Goal: Information Seeking & Learning: Learn about a topic

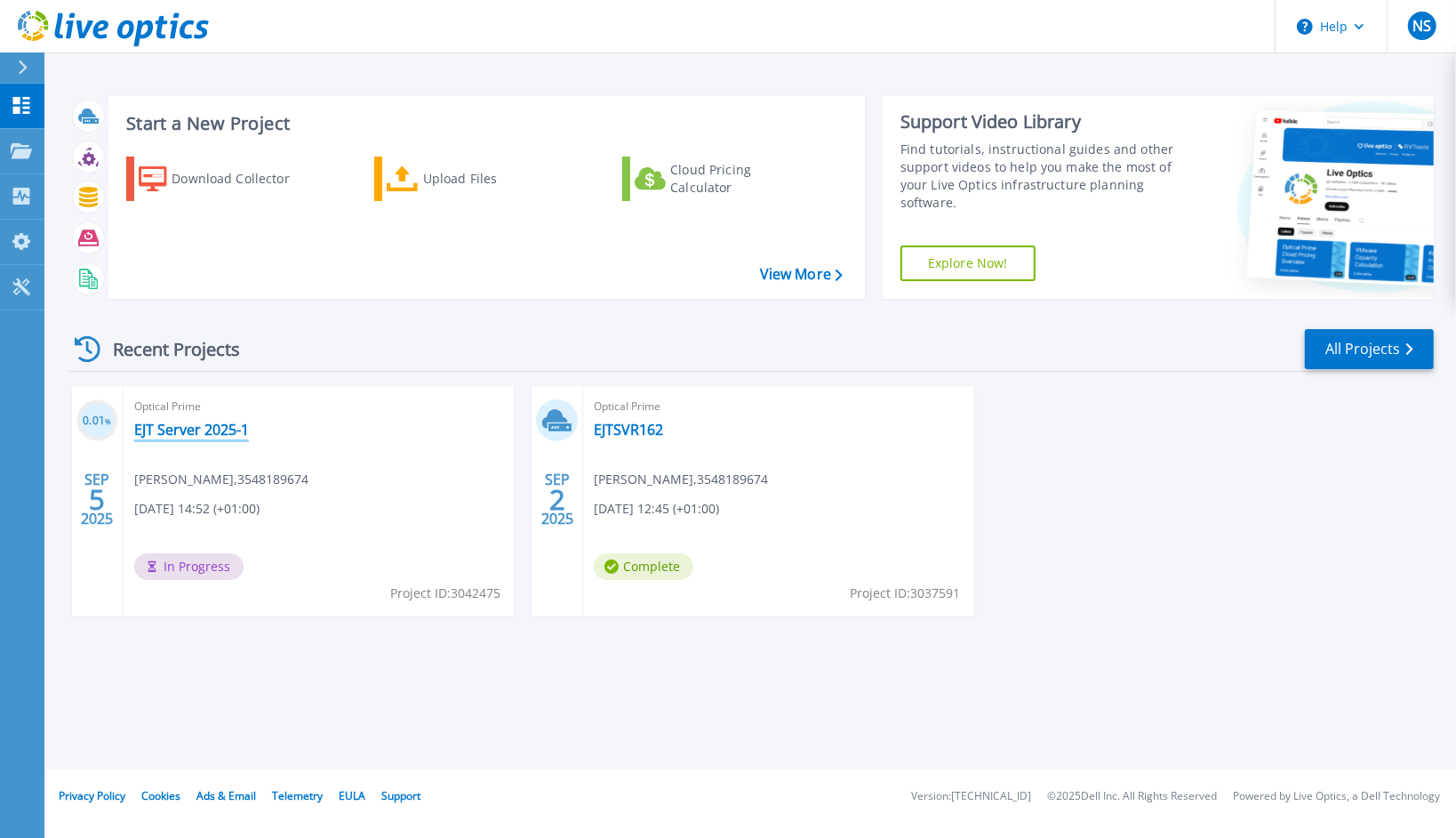
click at [186, 438] on link "EJT Server 2025-1" at bounding box center [191, 429] width 114 height 18
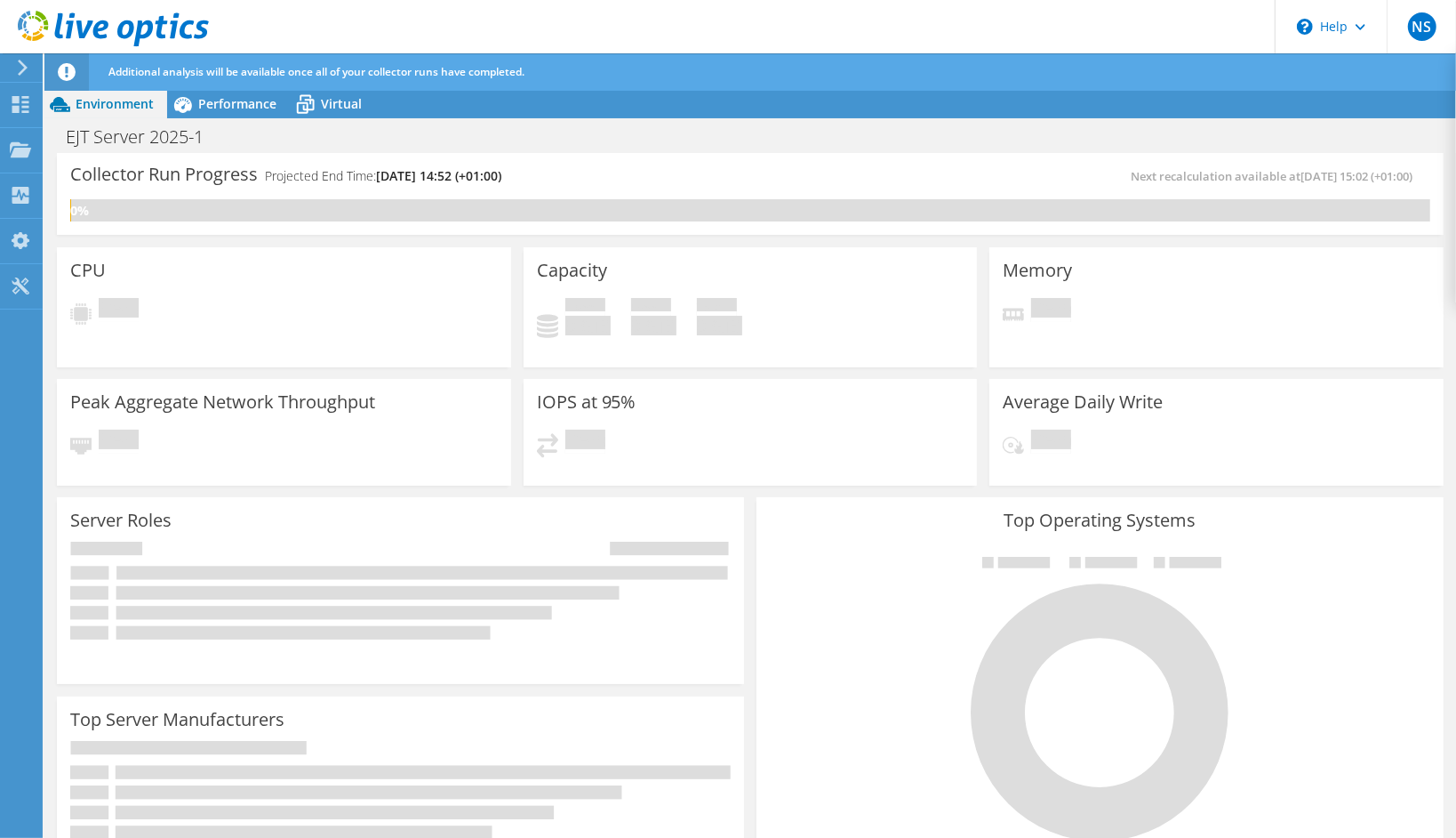
click at [243, 110] on span "Performance" at bounding box center [237, 104] width 78 height 17
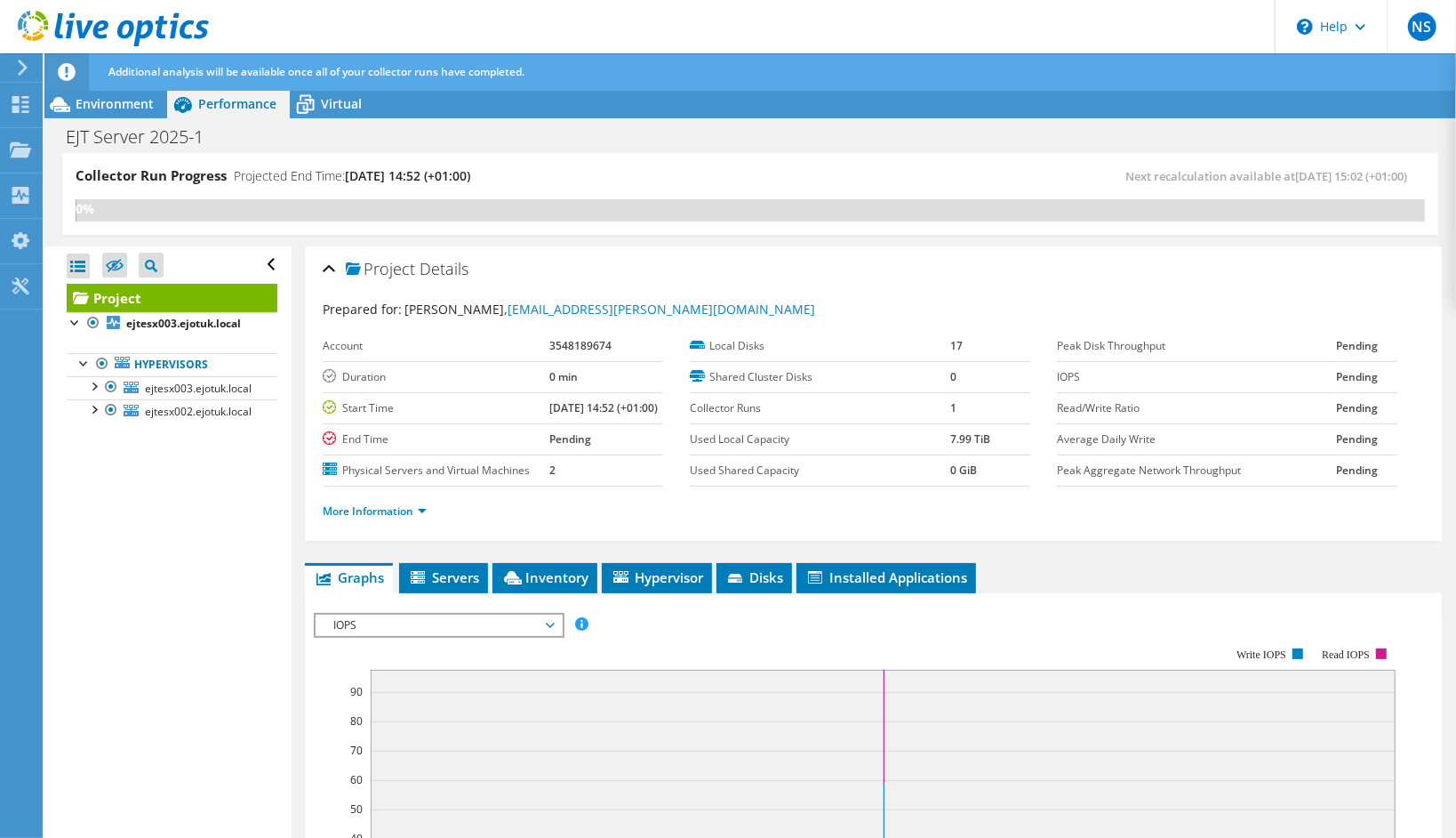
click at [71, 322] on div at bounding box center [75, 321] width 18 height 18
click at [98, 388] on div at bounding box center [93, 384] width 18 height 18
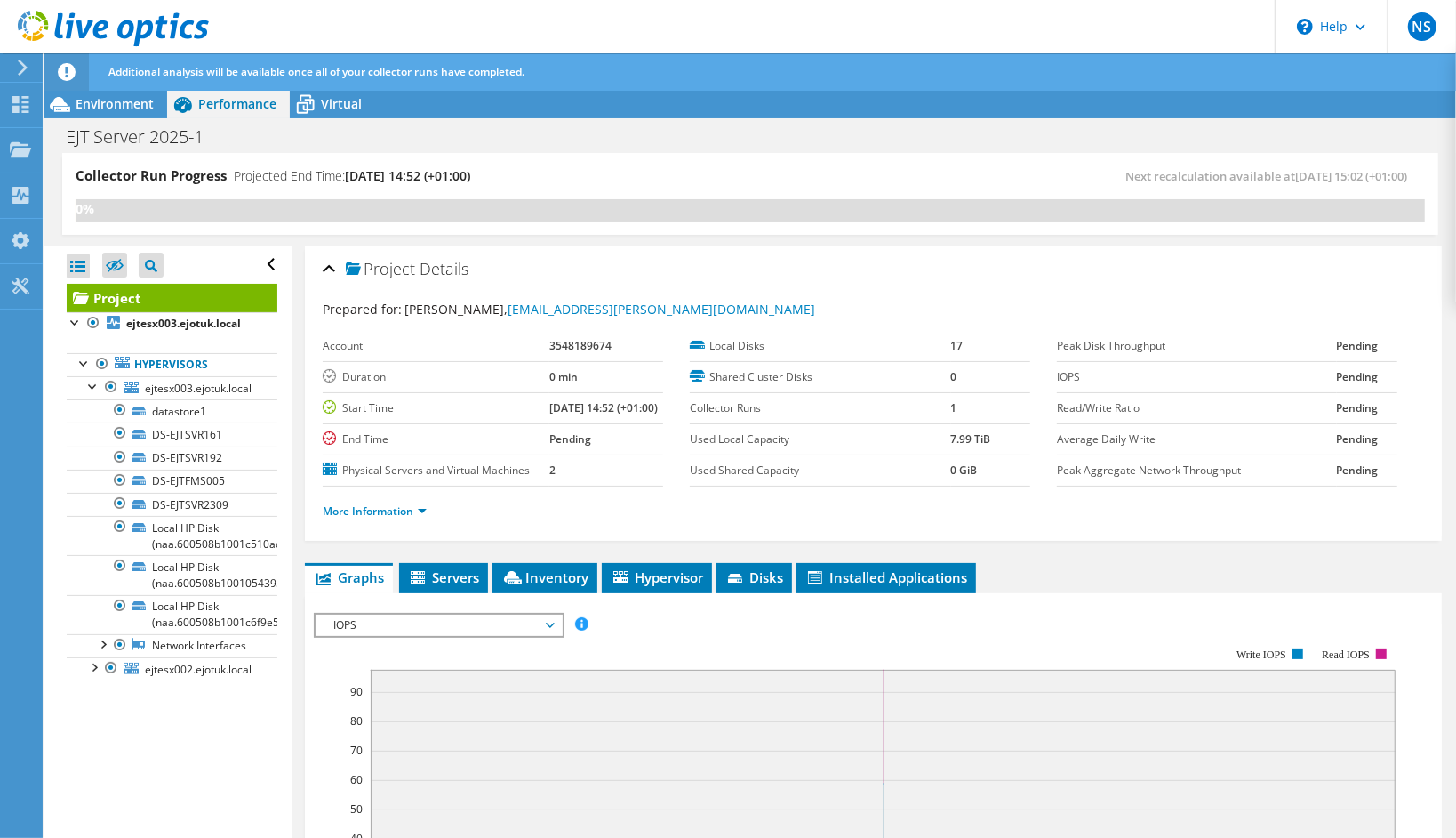
click at [98, 388] on div at bounding box center [93, 384] width 18 height 18
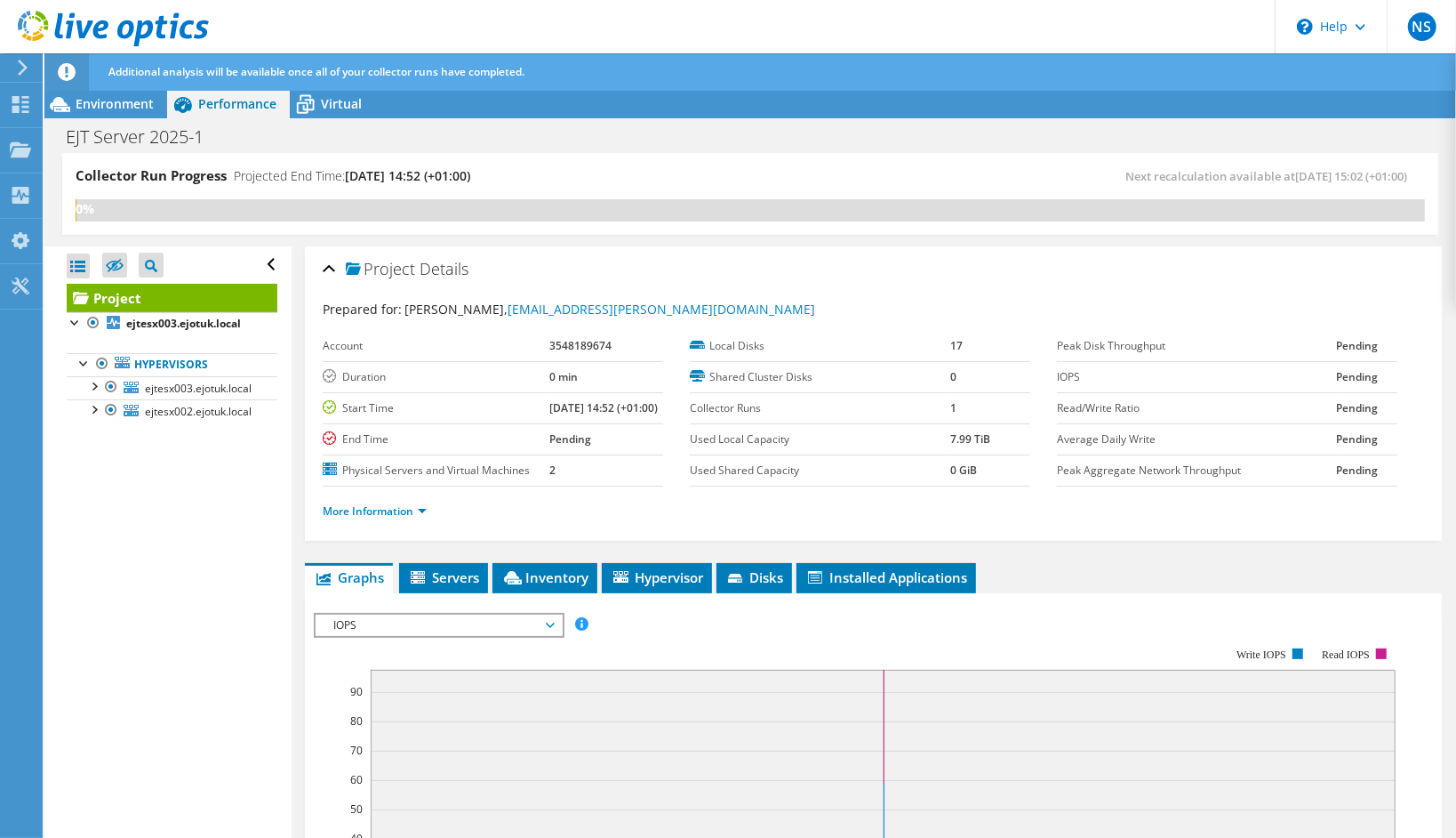
click at [97, 412] on div at bounding box center [93, 408] width 18 height 18
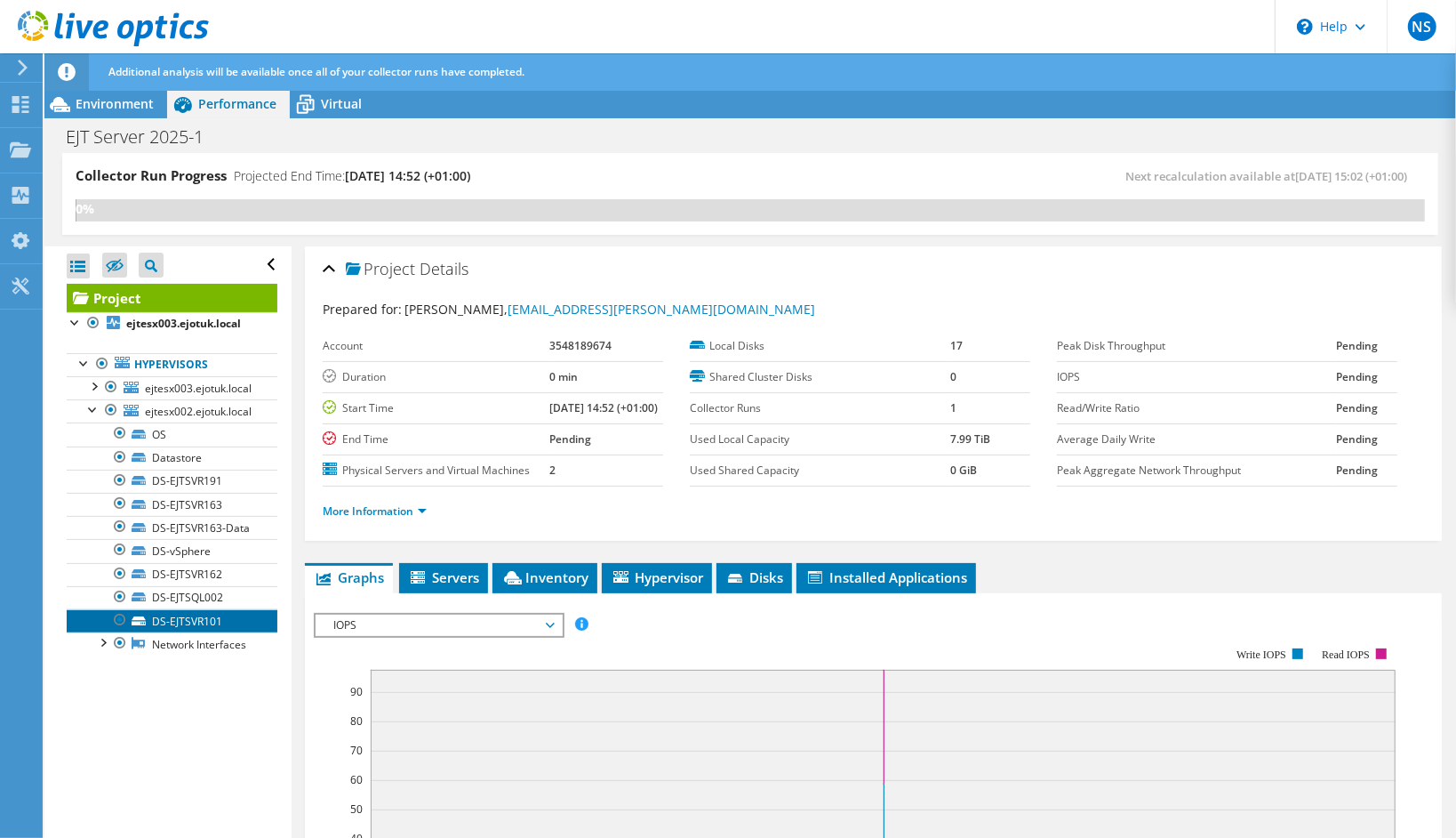
click at [209, 633] on link "DS-EJTSVR101" at bounding box center [171, 621] width 211 height 23
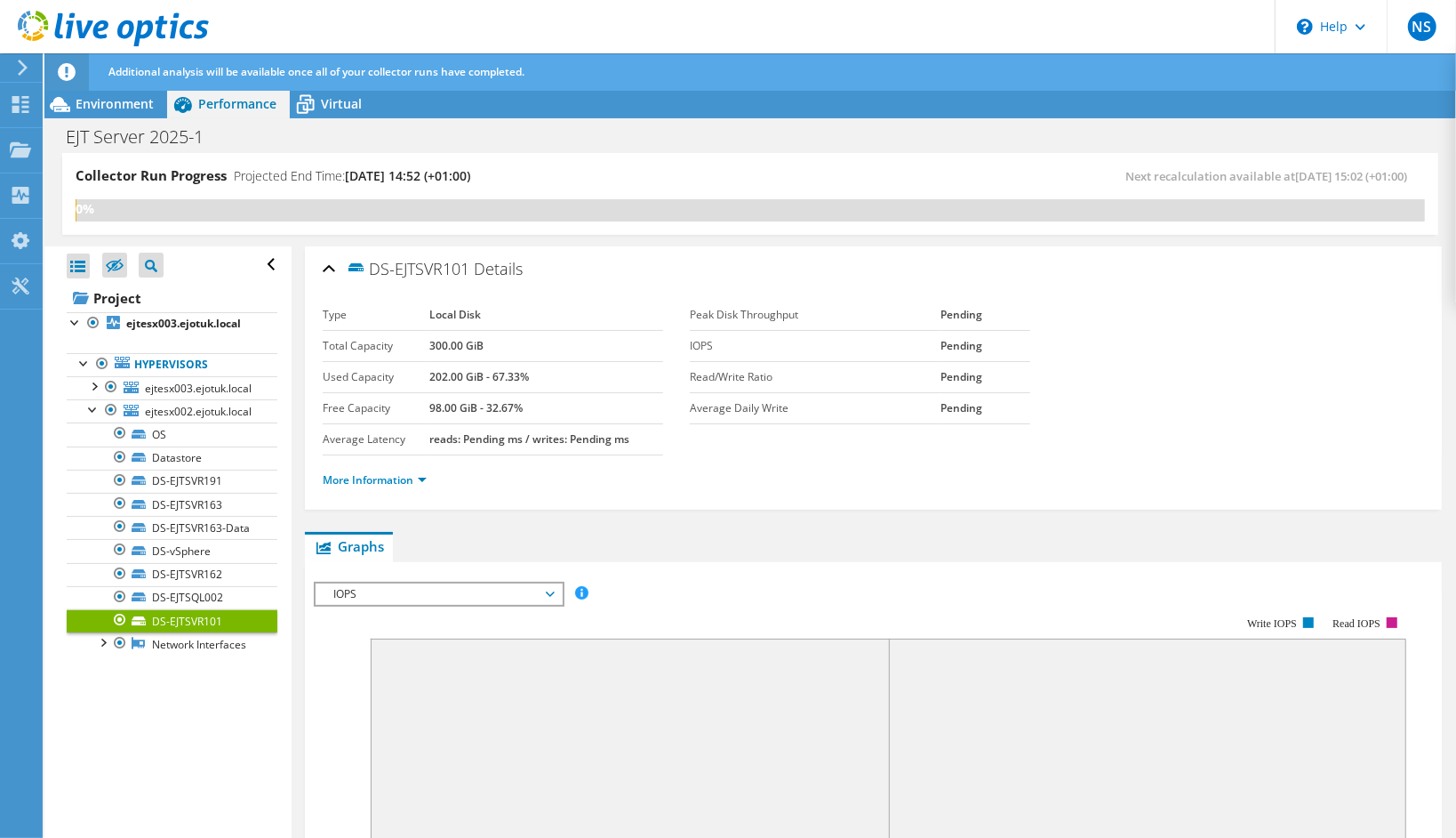
click at [92, 409] on div at bounding box center [93, 408] width 18 height 18
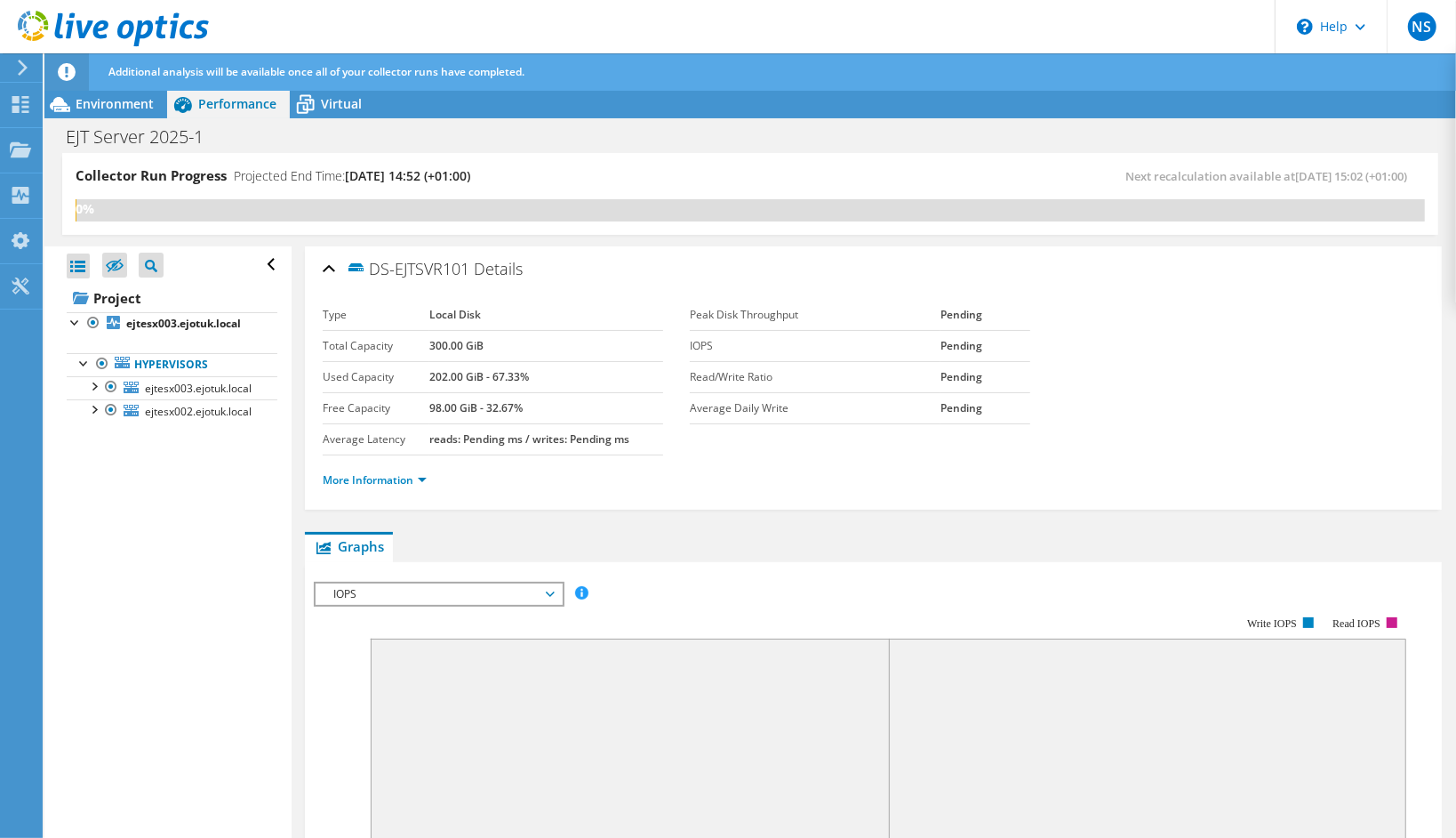
click at [84, 372] on link "Hypervisors" at bounding box center [171, 365] width 211 height 23
click at [71, 323] on div at bounding box center [75, 321] width 18 height 18
click at [310, 106] on icon at bounding box center [305, 104] width 31 height 31
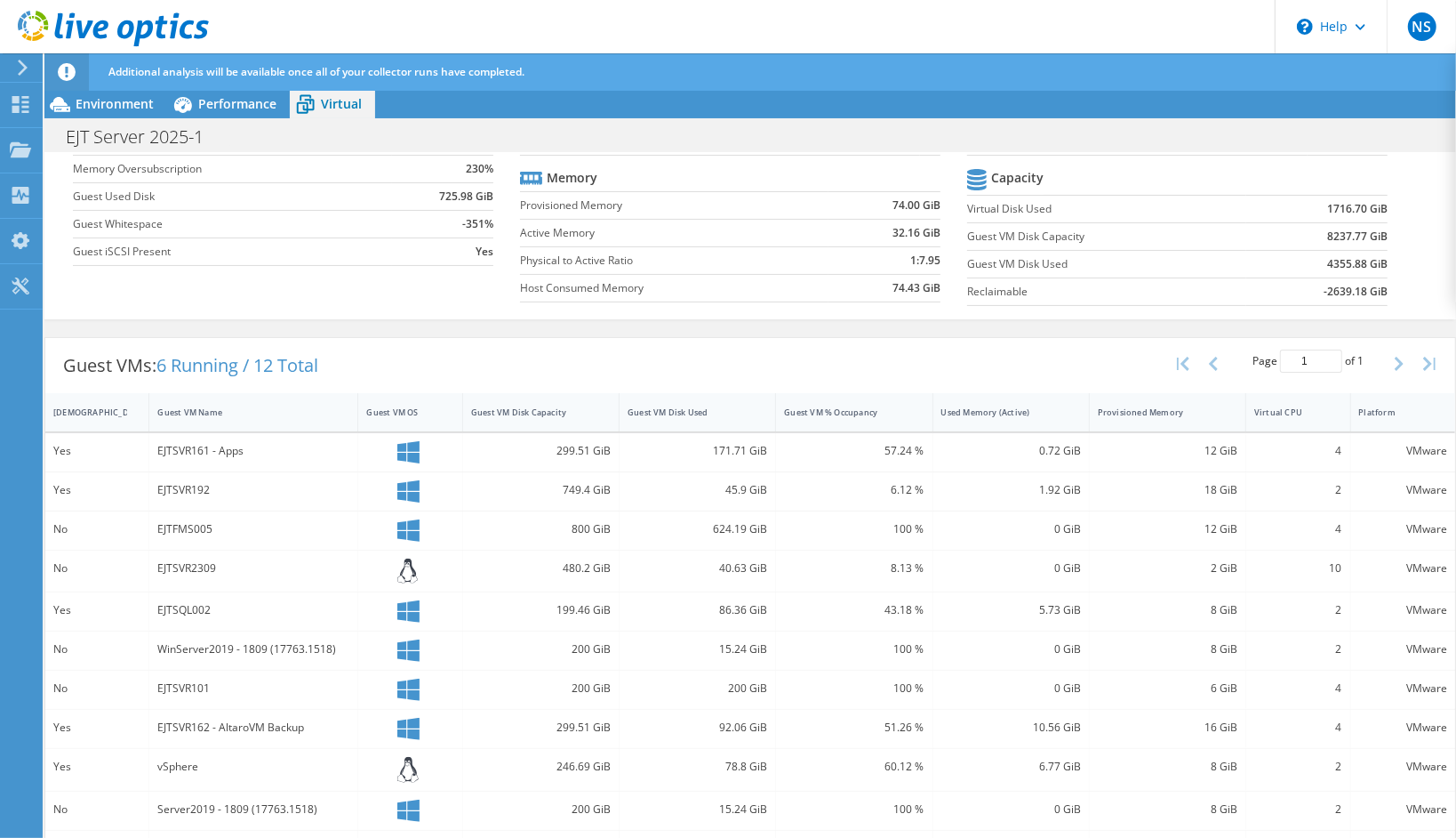
scroll to position [267, 0]
click at [1189, 397] on div "Provisioned Memory" at bounding box center [1156, 410] width 134 height 27
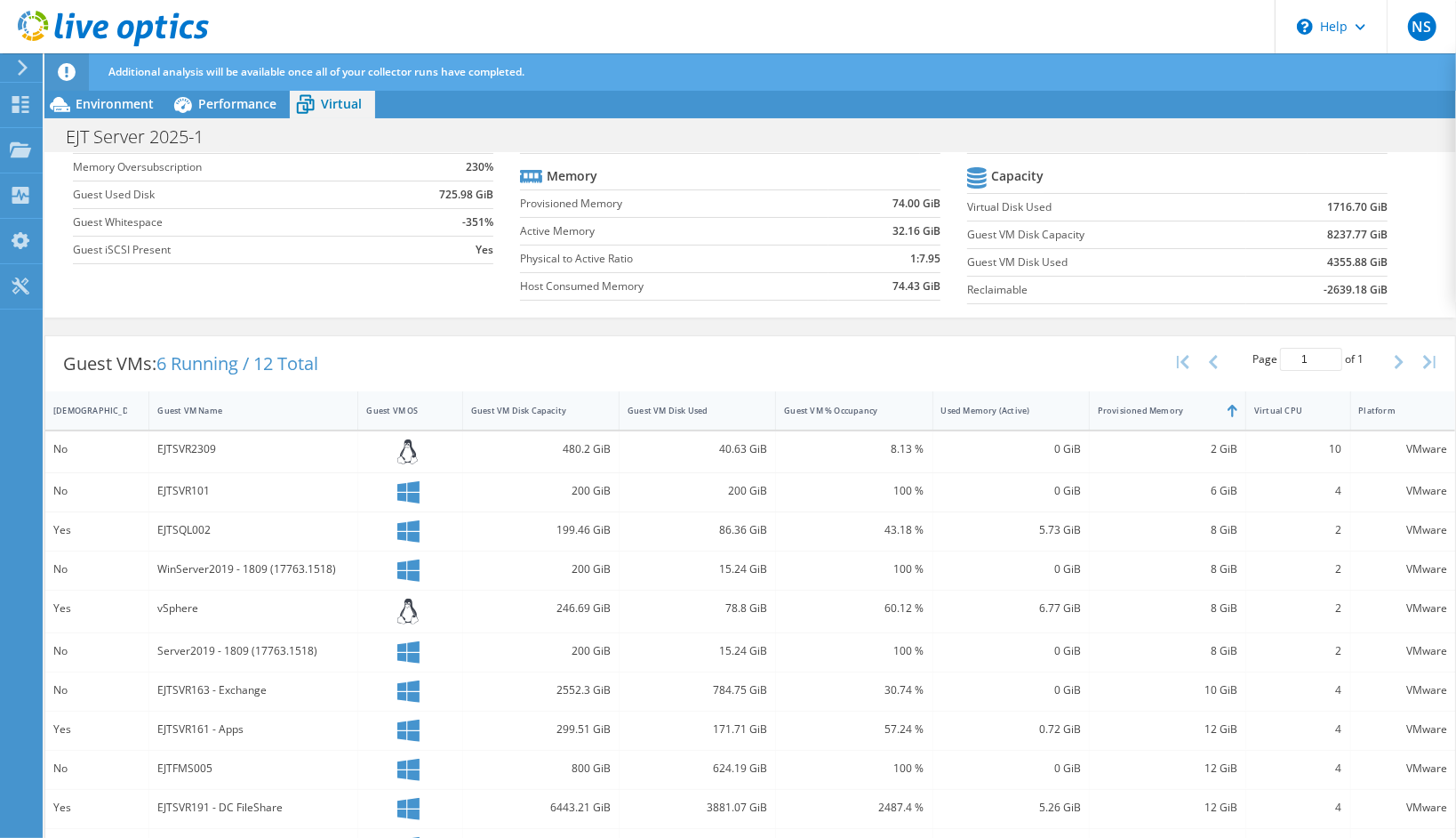
click at [1126, 410] on div "Provisioned Memory" at bounding box center [1157, 411] width 118 height 11
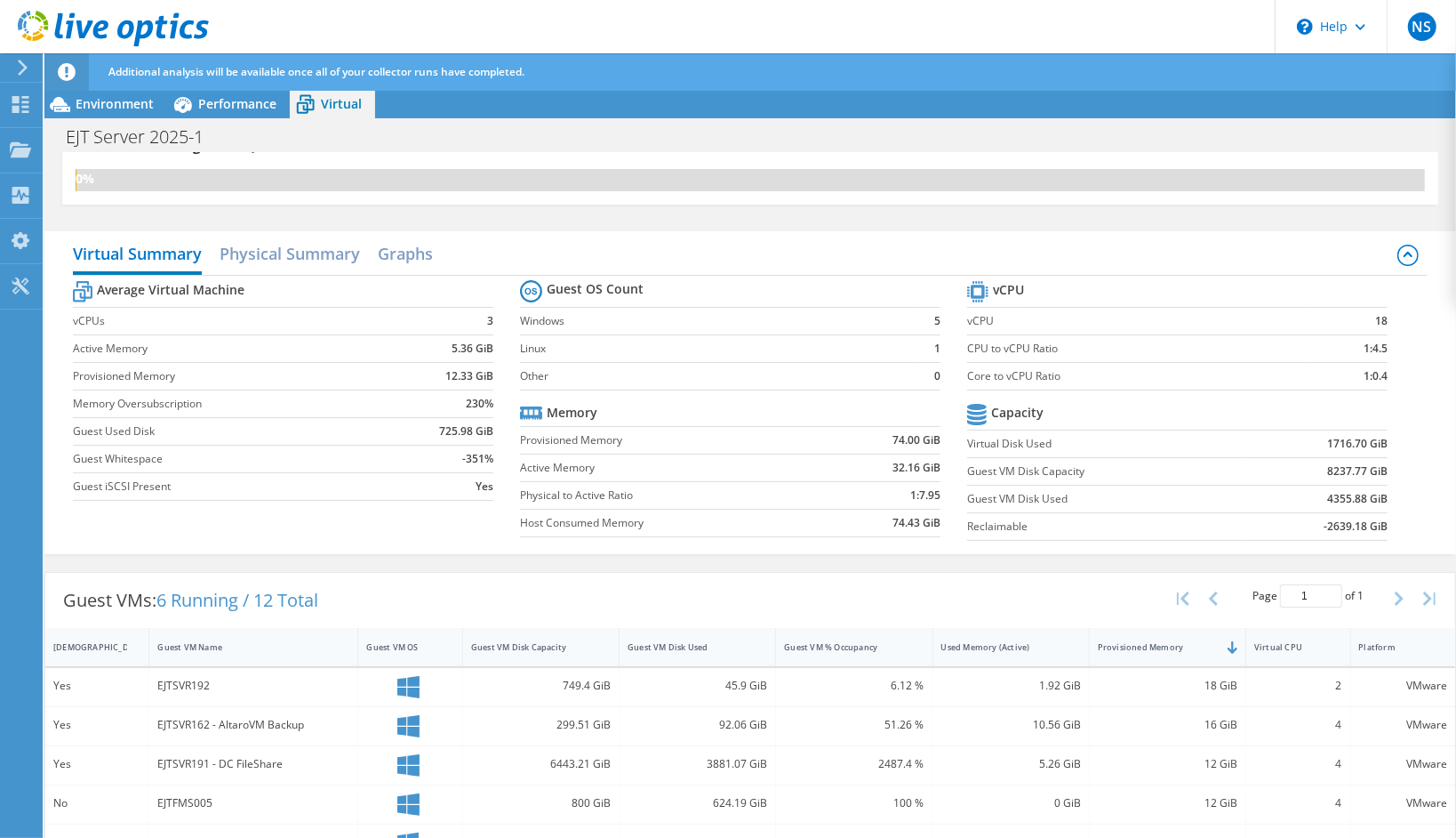
scroll to position [0, 0]
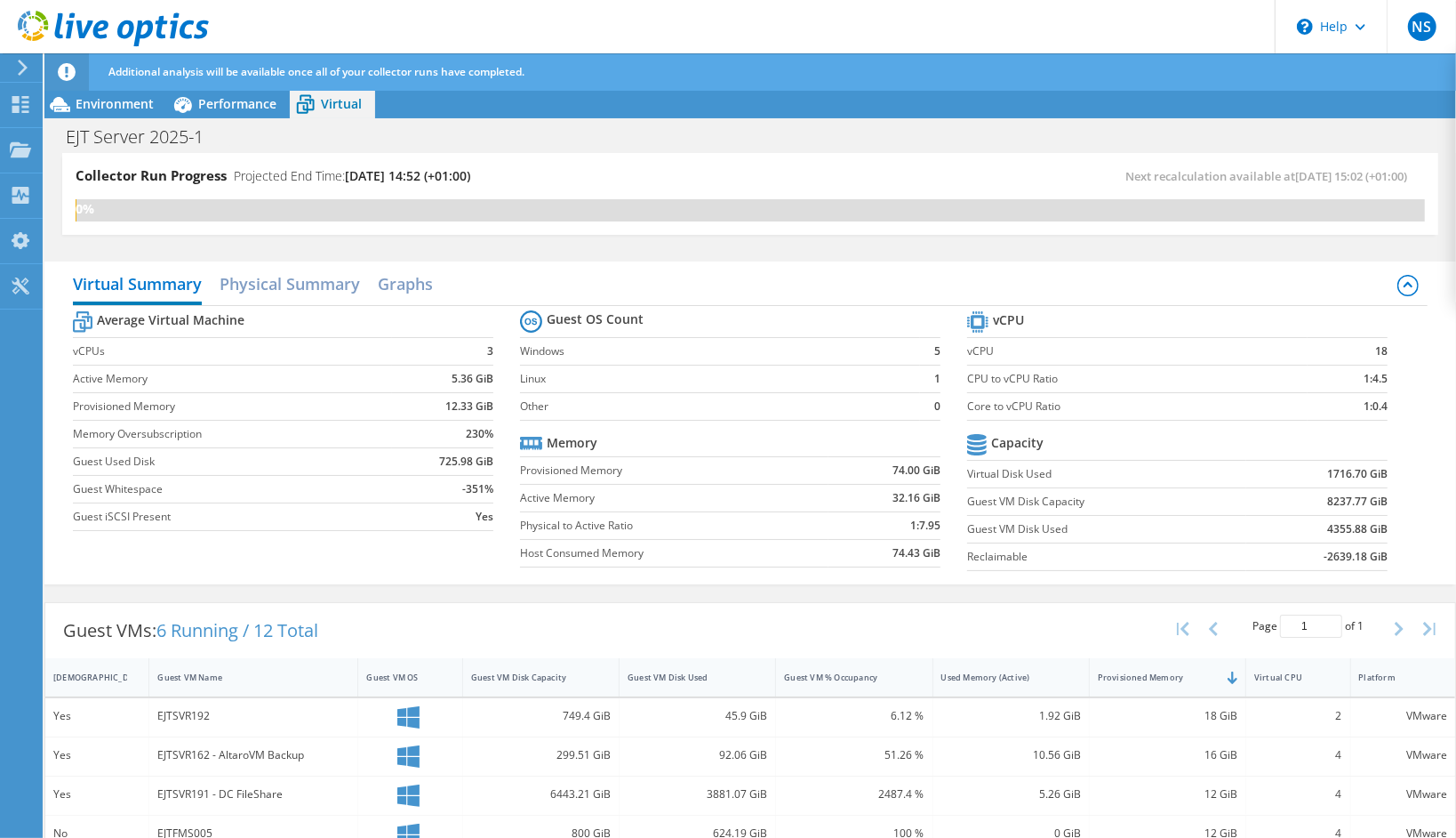
click at [135, 112] on div "Environment" at bounding box center [105, 104] width 123 height 28
